Goal: Task Accomplishment & Management: Use online tool/utility

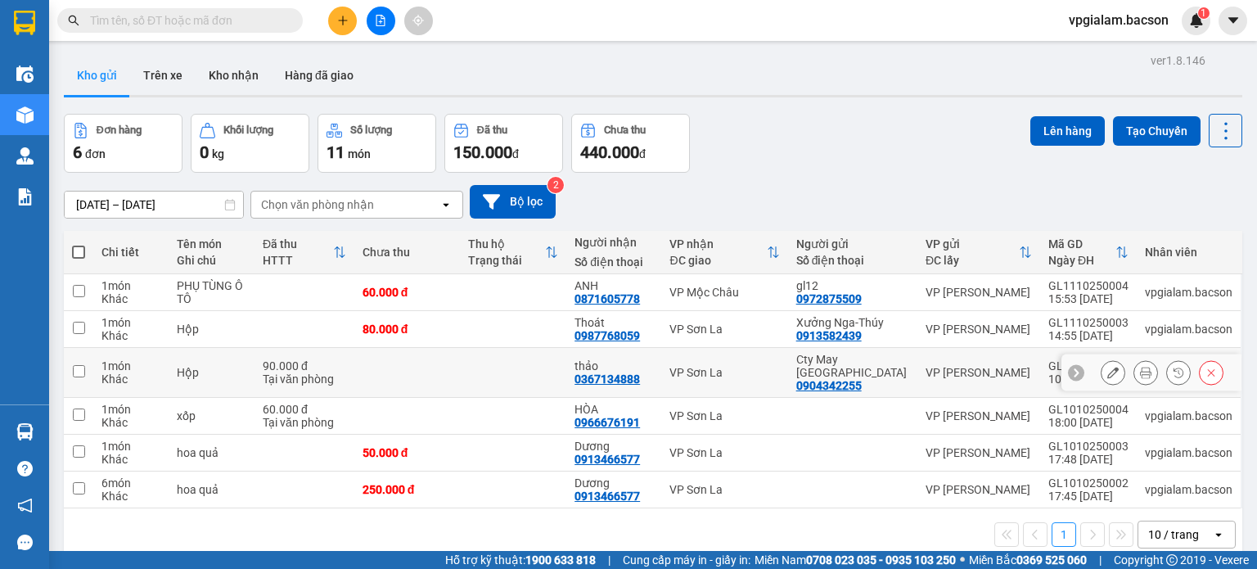
click at [771, 379] on div "VP Sơn La" at bounding box center [725, 372] width 110 height 13
checkbox input "true"
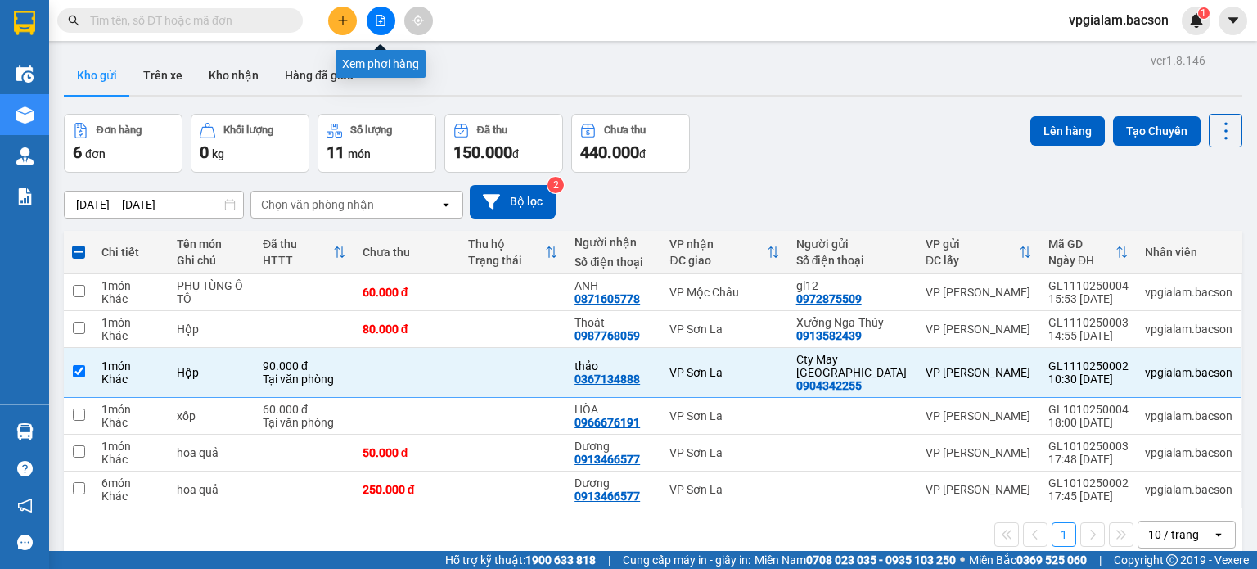
click at [383, 12] on button at bounding box center [381, 21] width 29 height 29
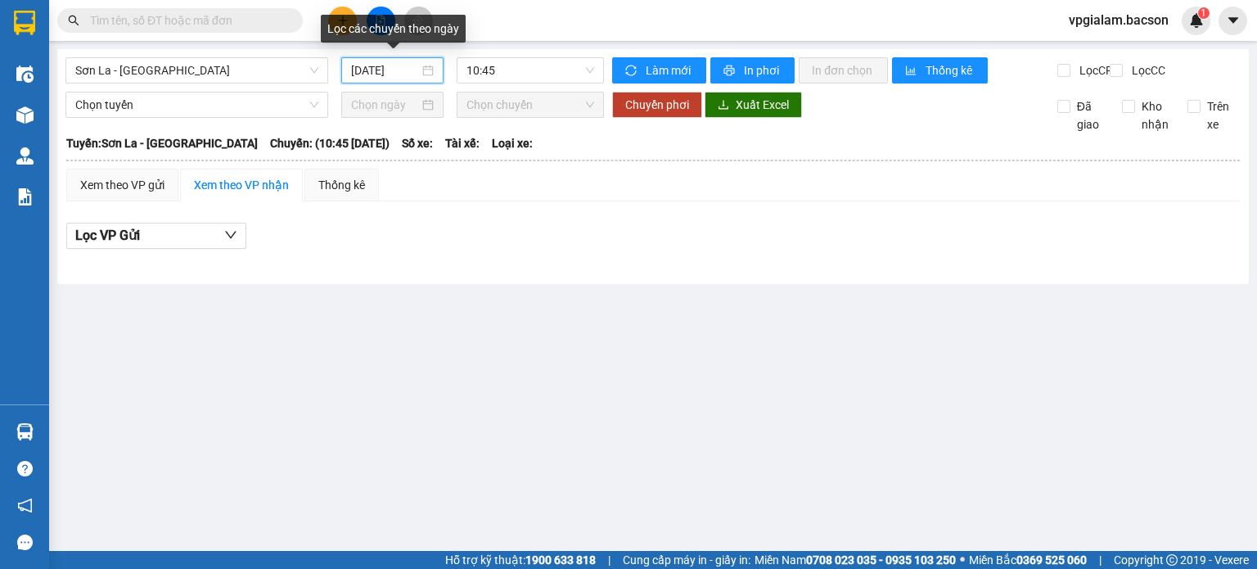
click at [407, 74] on input "11/10/2025" at bounding box center [384, 70] width 67 height 18
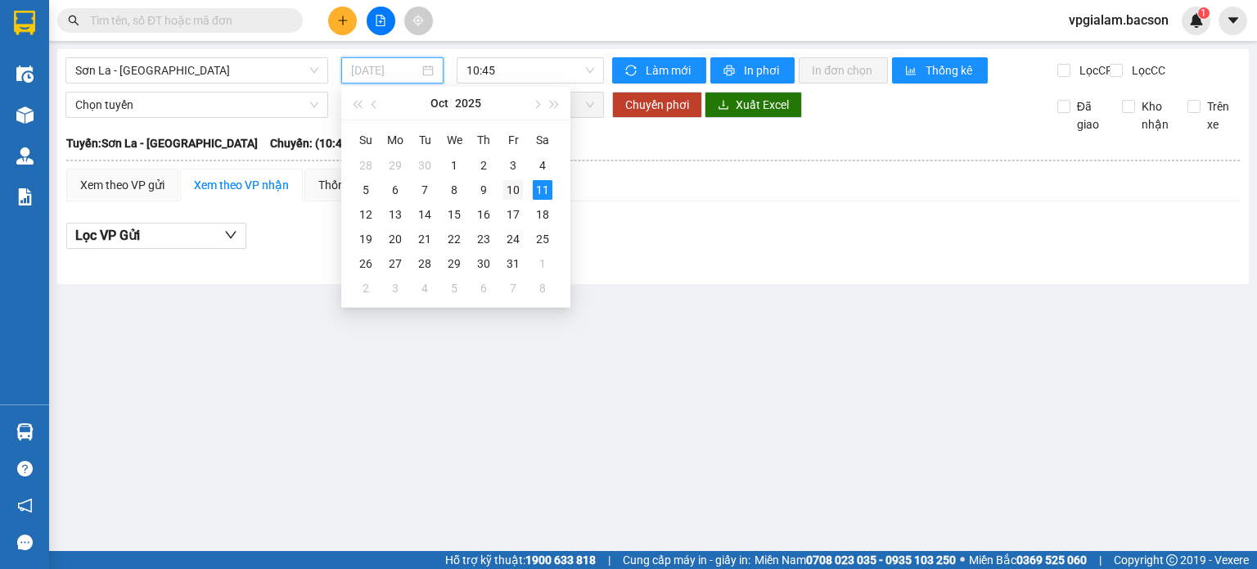
click at [518, 194] on div "10" at bounding box center [513, 190] width 20 height 20
type input "10/10/2025"
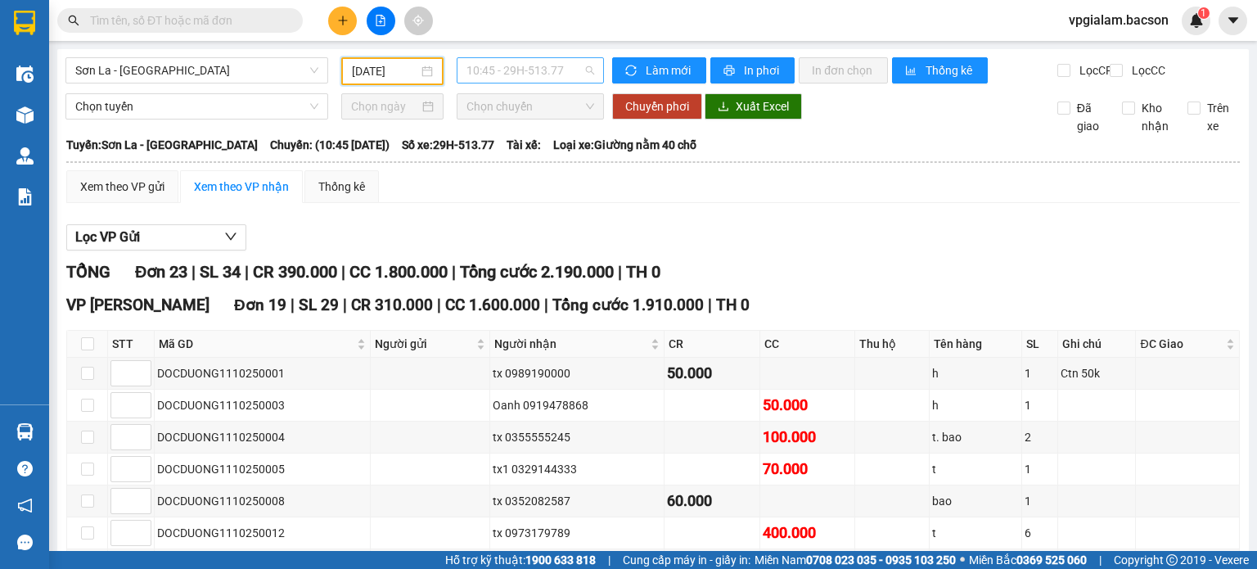
click at [501, 69] on span "10:45 - 29H-513.77" at bounding box center [531, 70] width 129 height 25
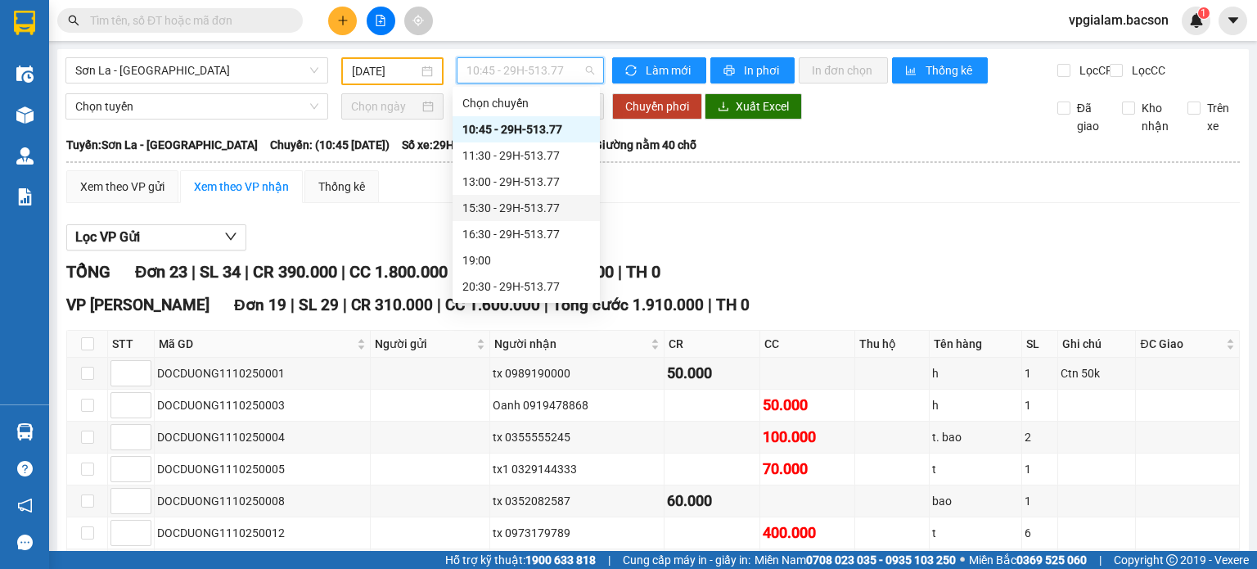
click at [515, 206] on div "15:30 - 29H-513.77" at bounding box center [526, 208] width 128 height 18
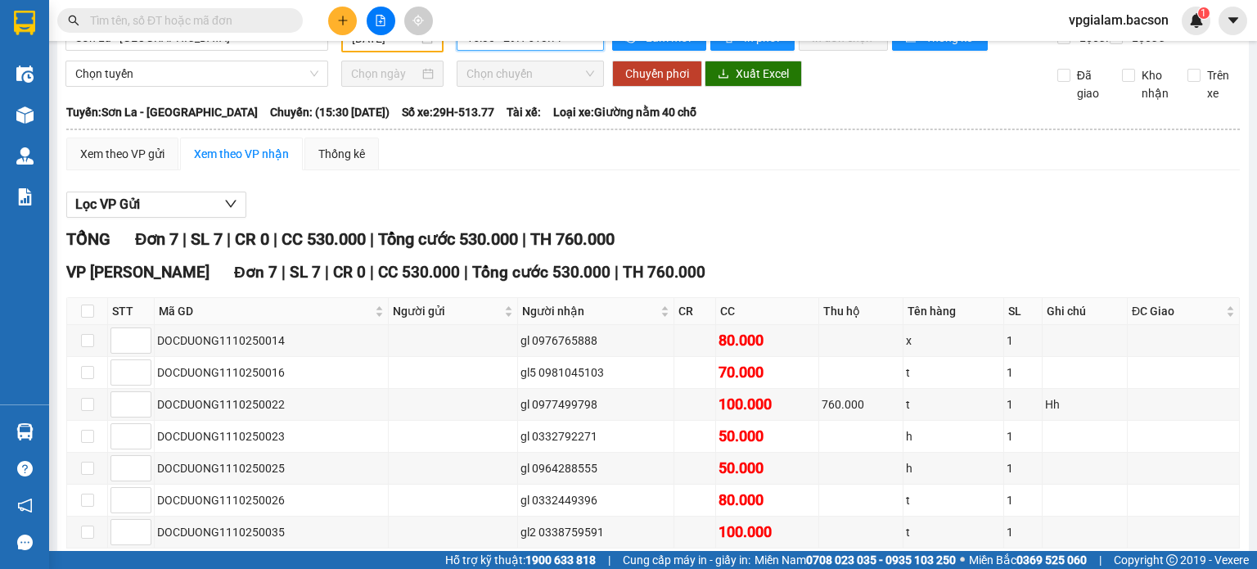
scroll to position [122, 0]
